Goal: Task Accomplishment & Management: Manage account settings

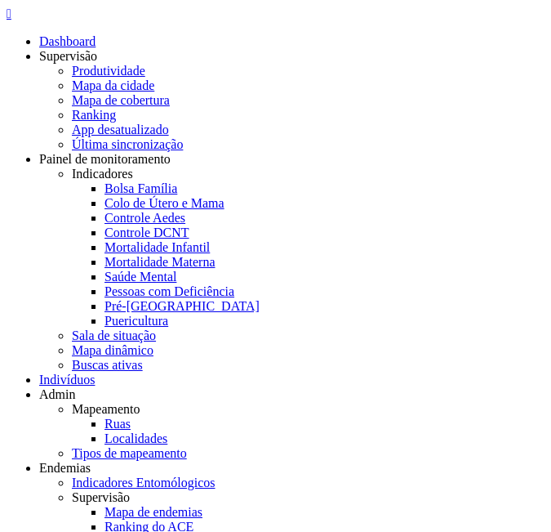
type input "**********"
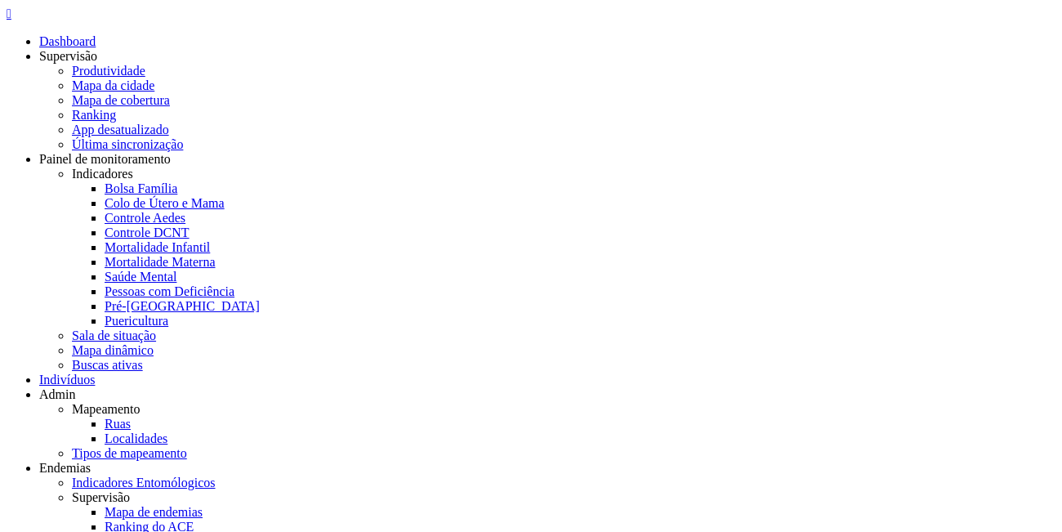
scroll to position [83, 0]
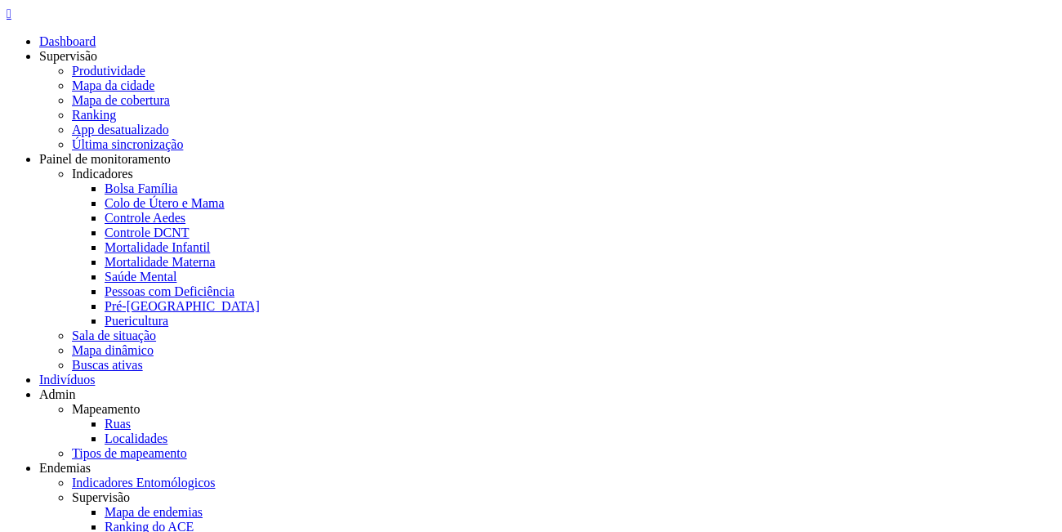
click at [0, 0] on div "Todas UBS" at bounding box center [0, 0] width 0 height 0
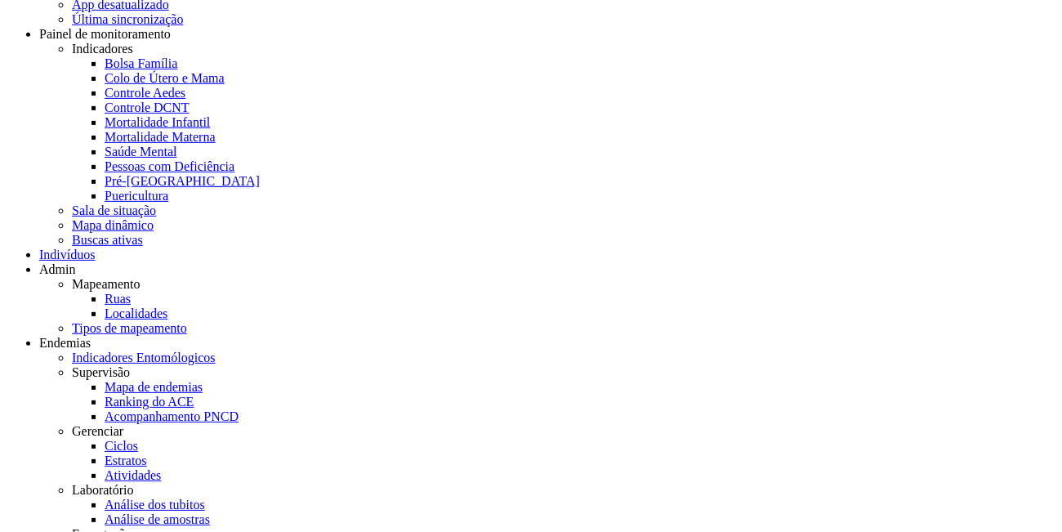
scroll to position [16, 0]
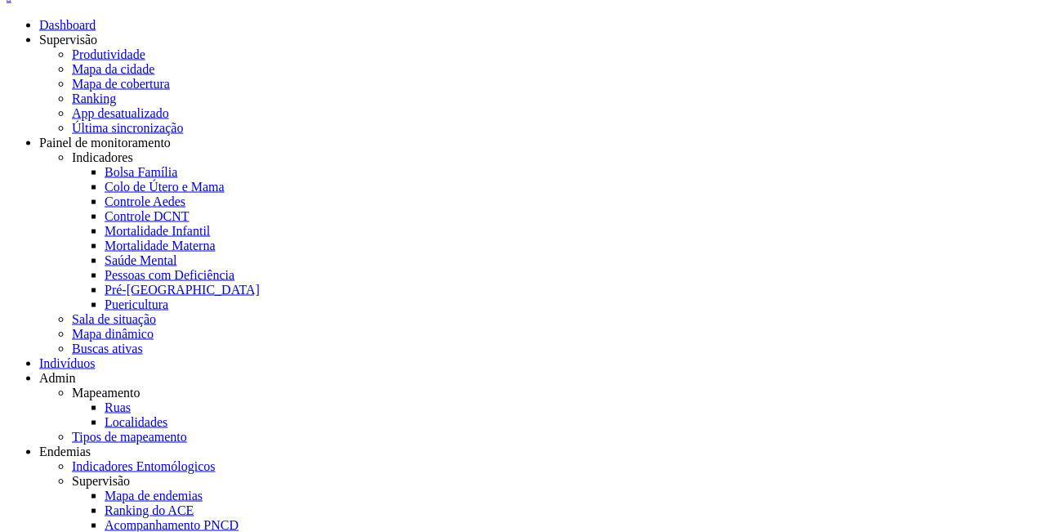
click at [0, 0] on button "Filtrar" at bounding box center [0, 0] width 0 height 0
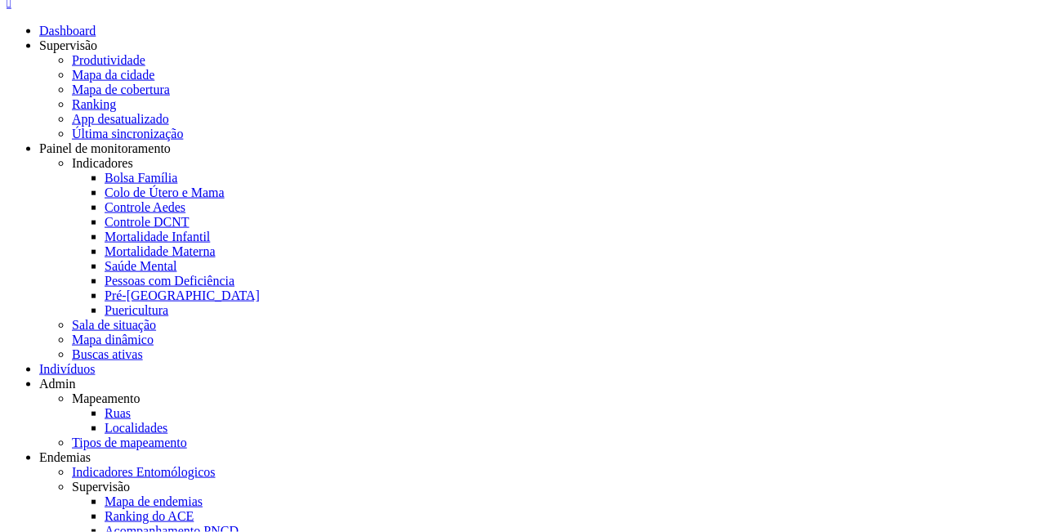
scroll to position [0, 0]
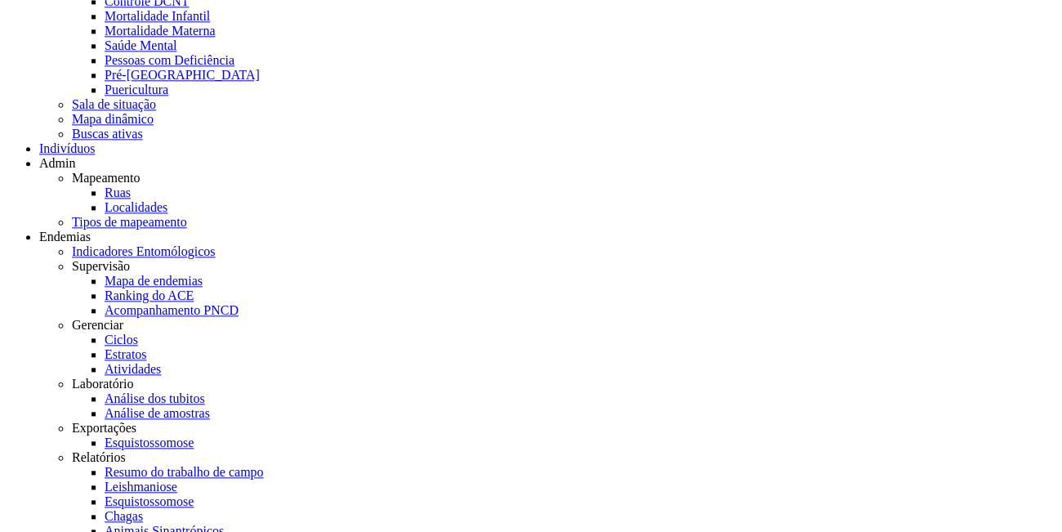
scroll to position [43, 0]
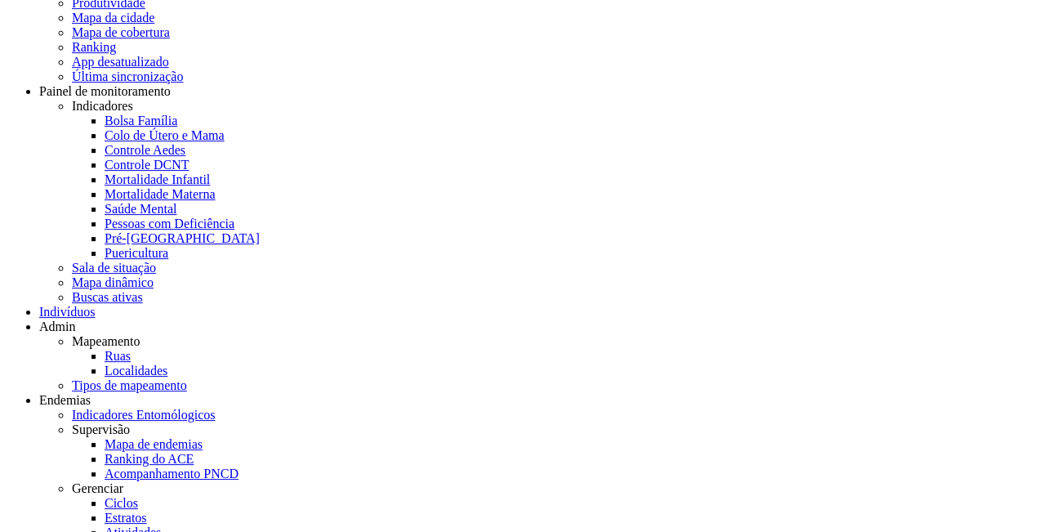
scroll to position [164, 0]
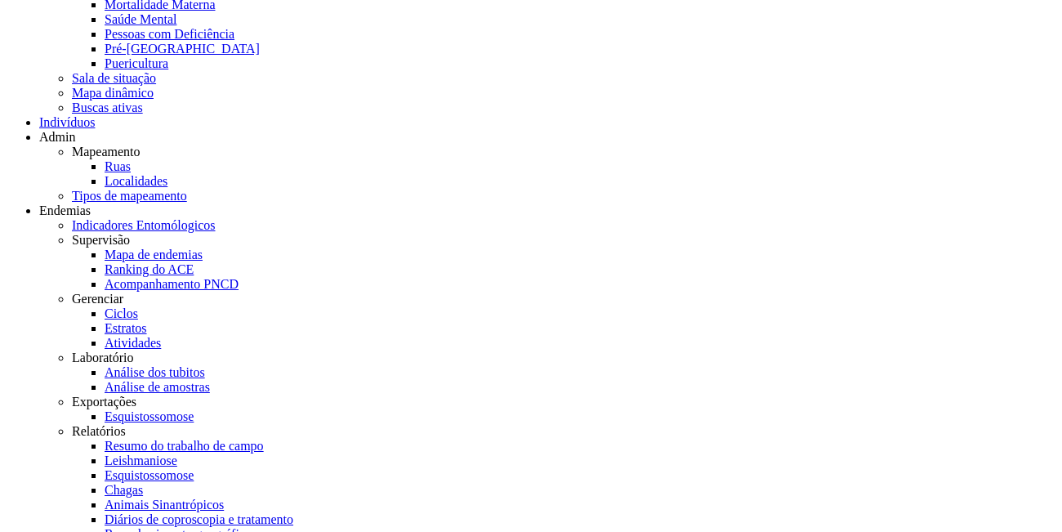
type input "**"
type input "*"
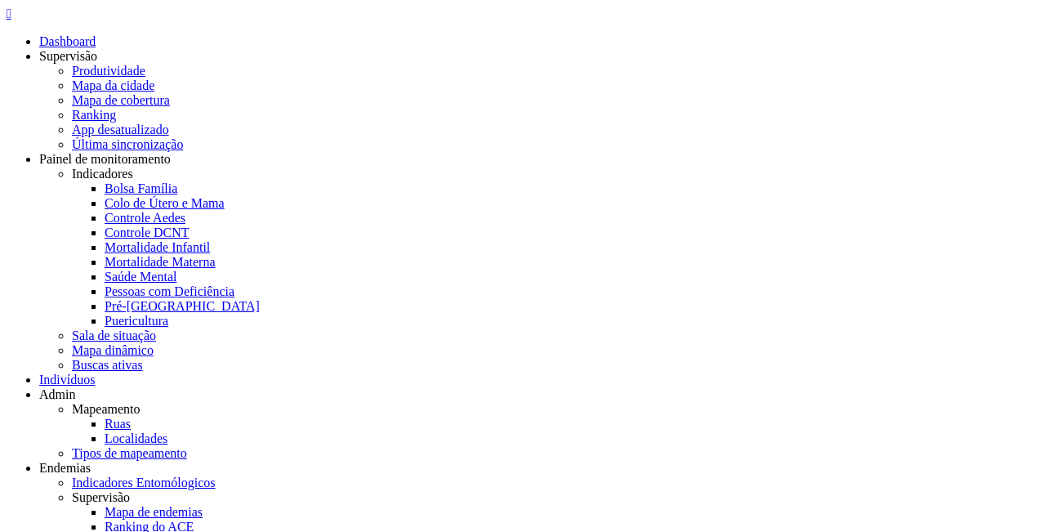
scroll to position [49, 0]
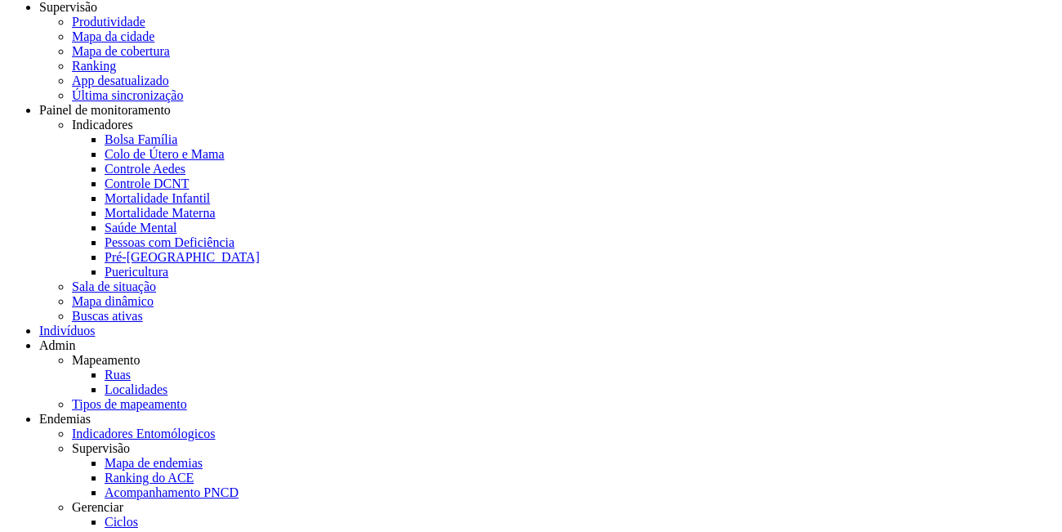
scroll to position [65, 0]
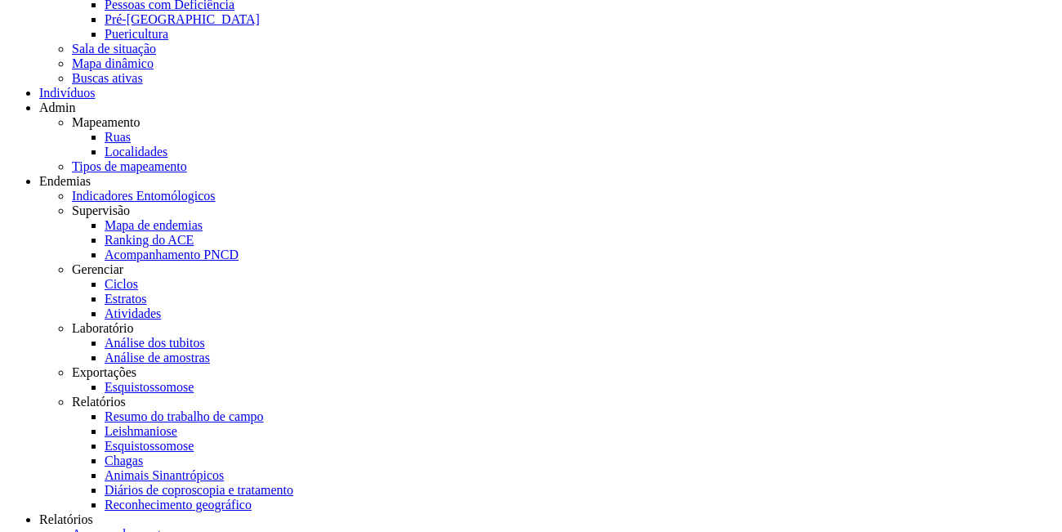
scroll to position [181, 0]
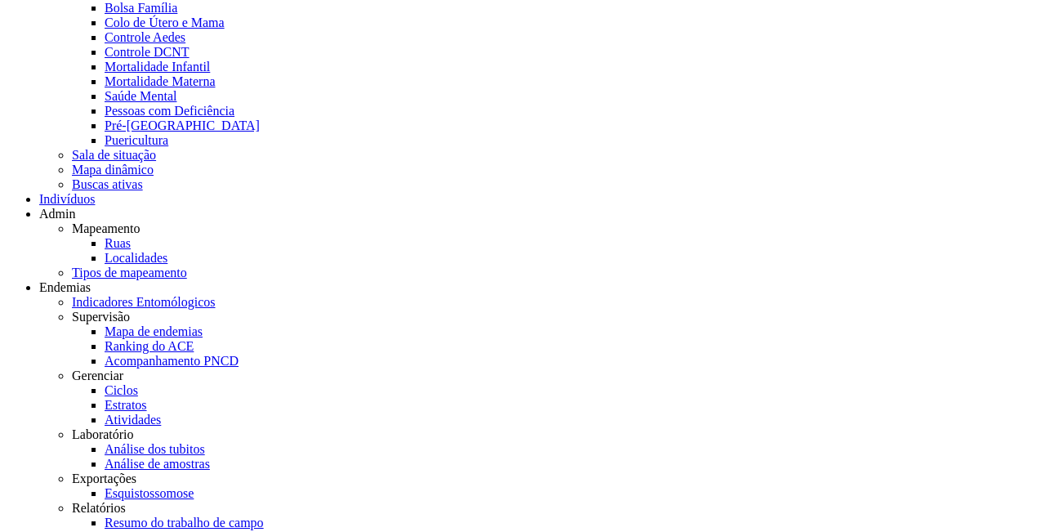
scroll to position [1232, 0]
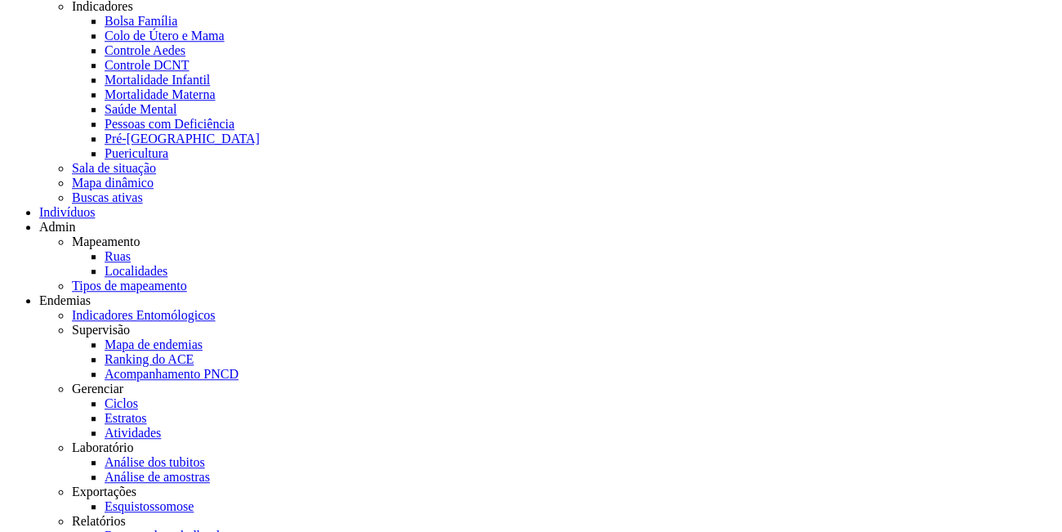
scroll to position [166, 0]
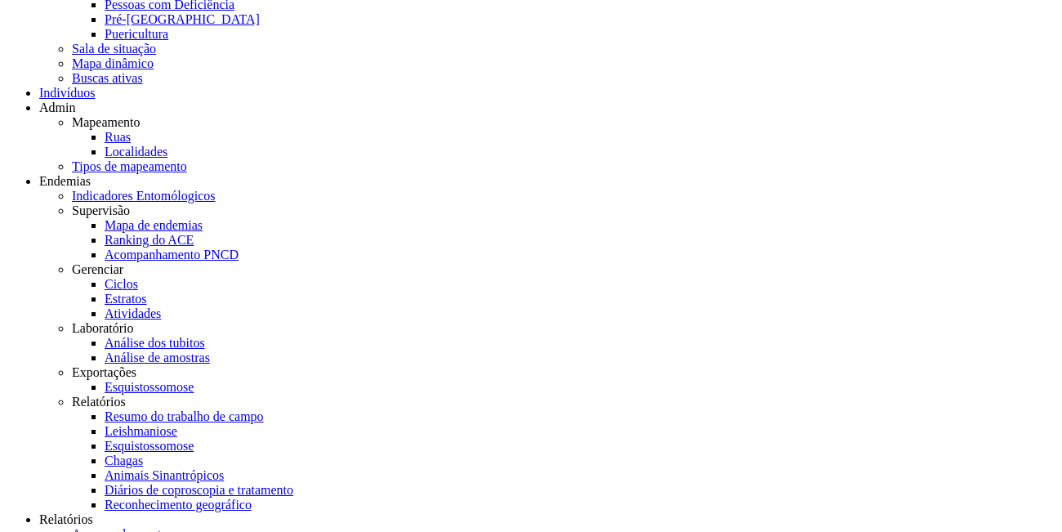
scroll to position [0, 0]
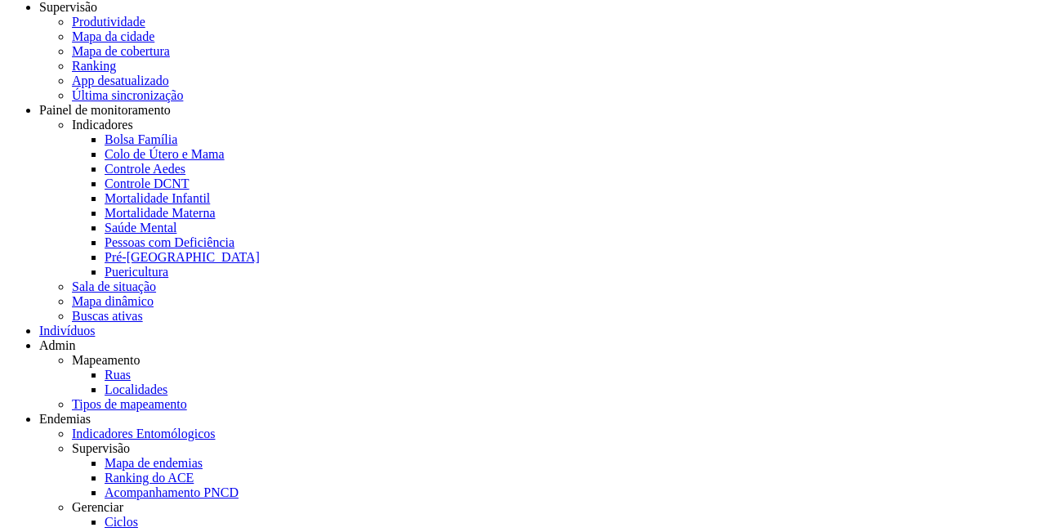
scroll to position [49, 0]
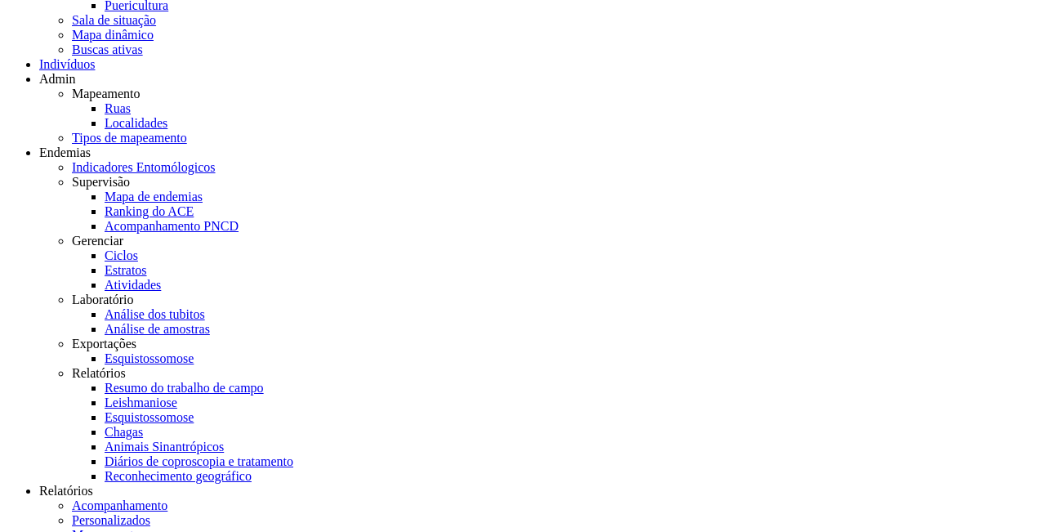
scroll to position [0, 0]
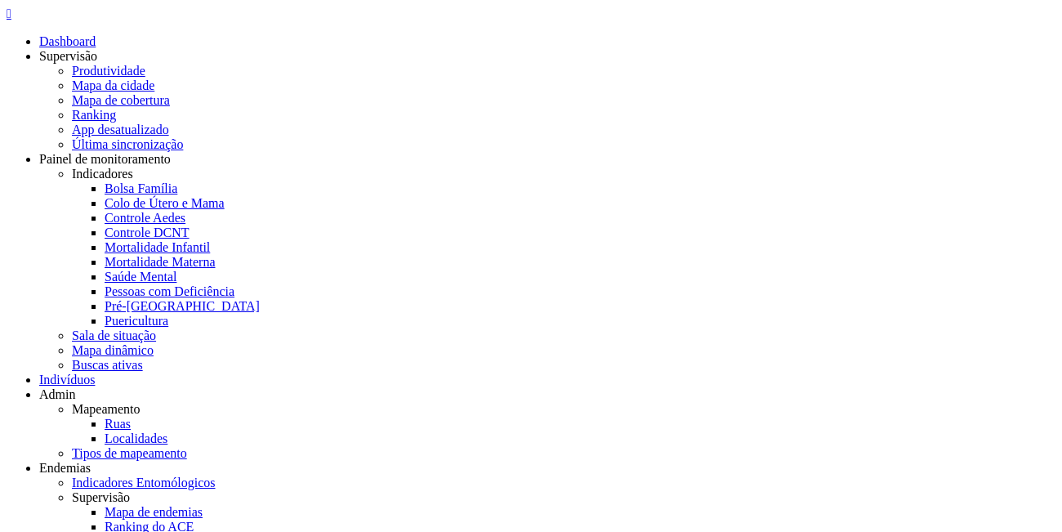
click at [34, 21] on div "" at bounding box center [531, 14] width 1049 height 15
click at [131, 417] on link "Ruas" at bounding box center [118, 424] width 26 height 14
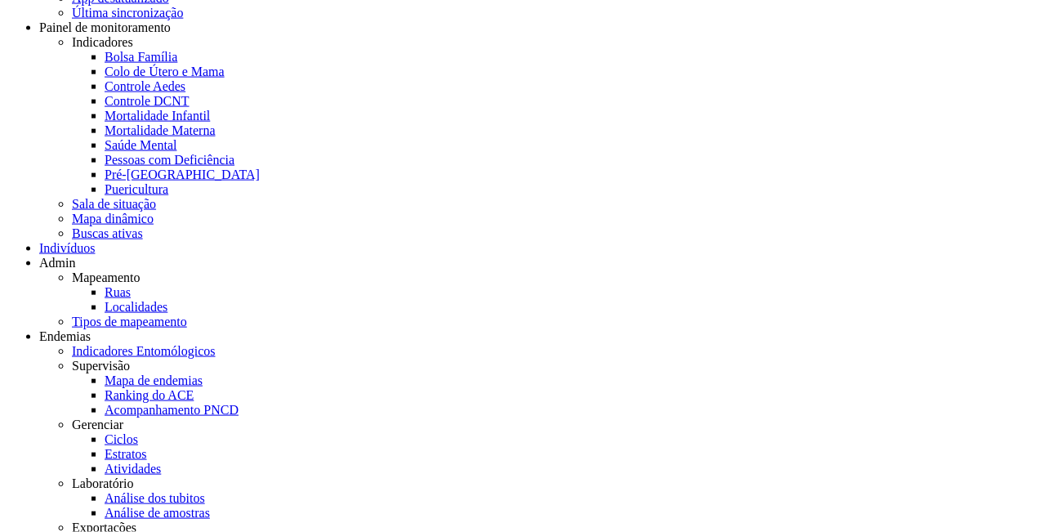
type input "********"
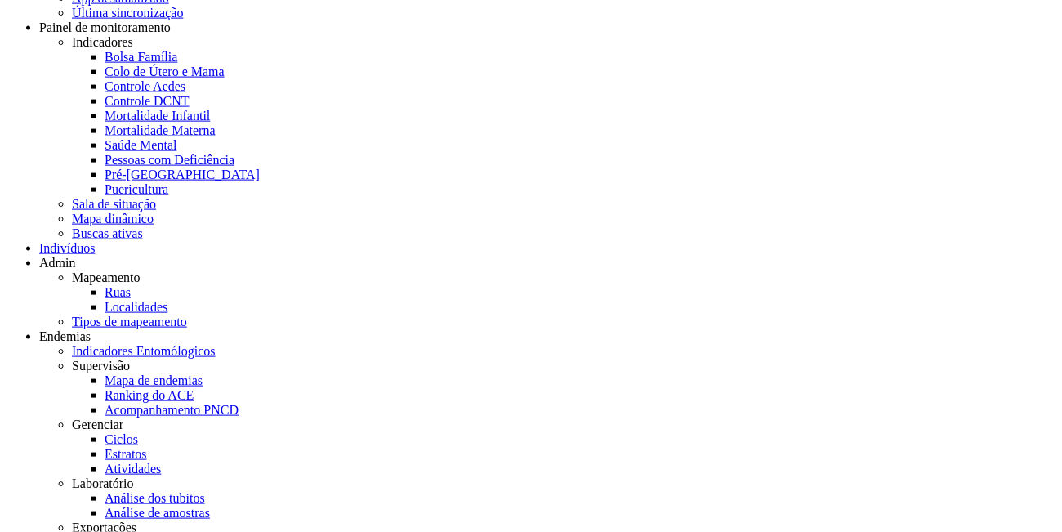
drag, startPoint x: 611, startPoint y: 114, endPoint x: 581, endPoint y: 113, distance: 30.2
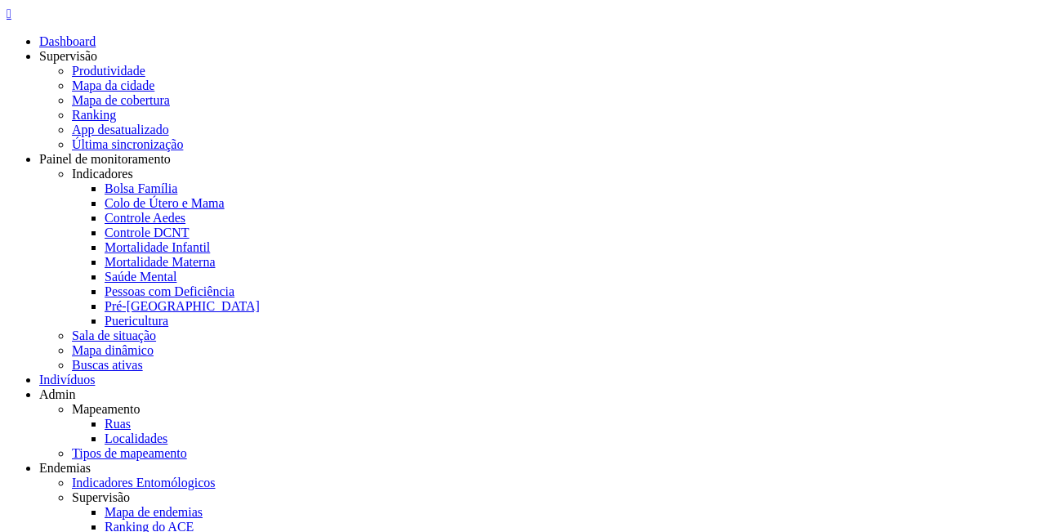
scroll to position [2183, 0]
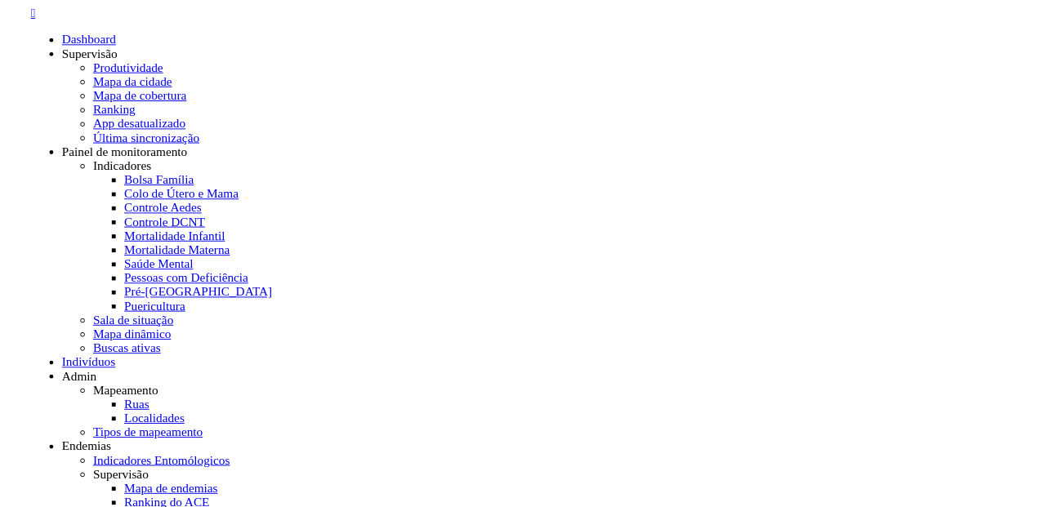
scroll to position [6265, 0]
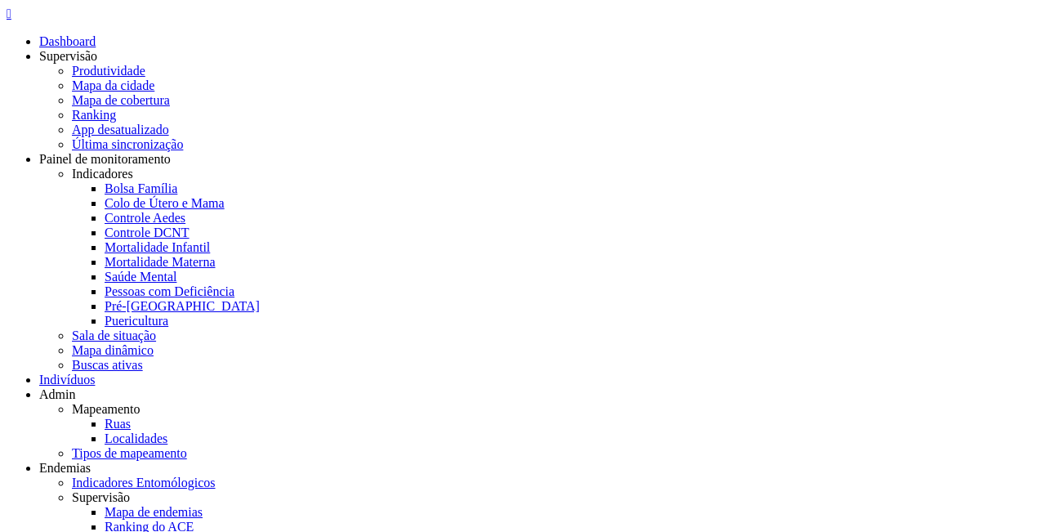
type input "**********"
